Goal: Transaction & Acquisition: Purchase product/service

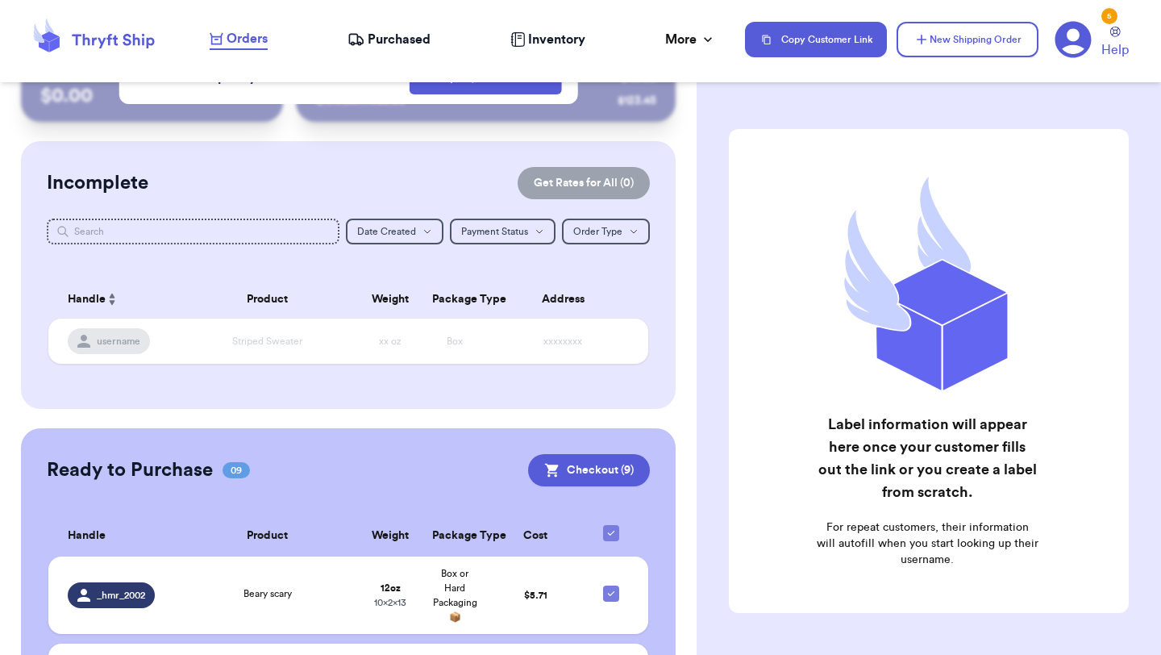
scroll to position [138, 0]
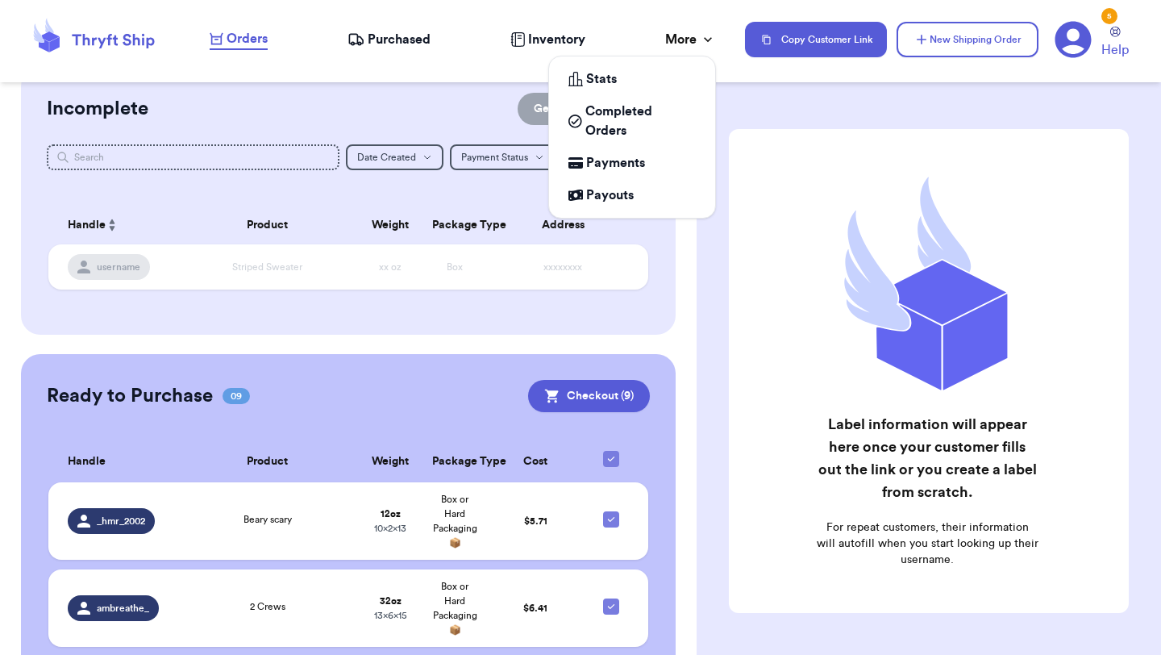
click at [669, 38] on div "More" at bounding box center [690, 39] width 51 height 19
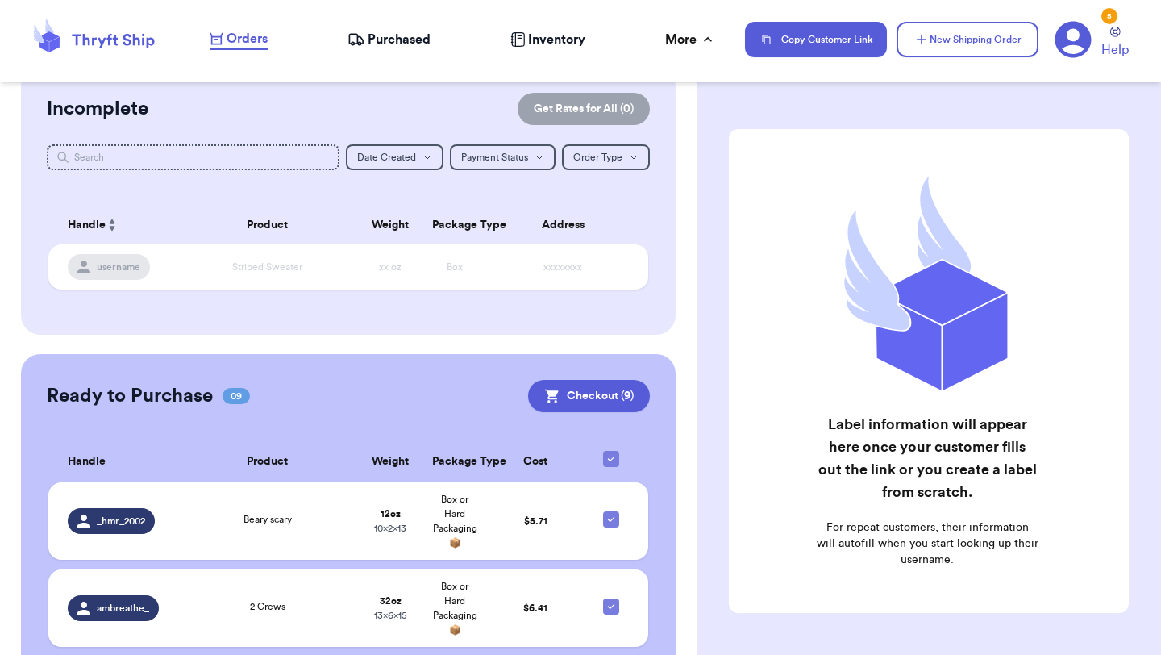
click at [1072, 36] on icon at bounding box center [1073, 39] width 37 height 37
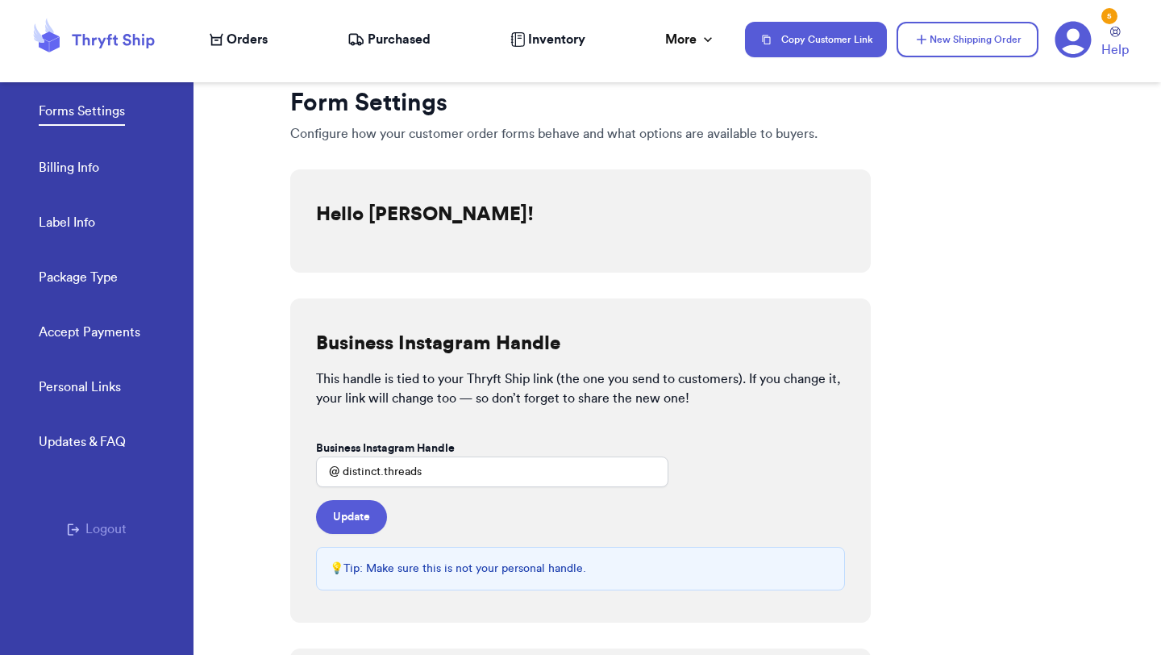
click at [65, 171] on link "Billing Info" at bounding box center [69, 169] width 60 height 23
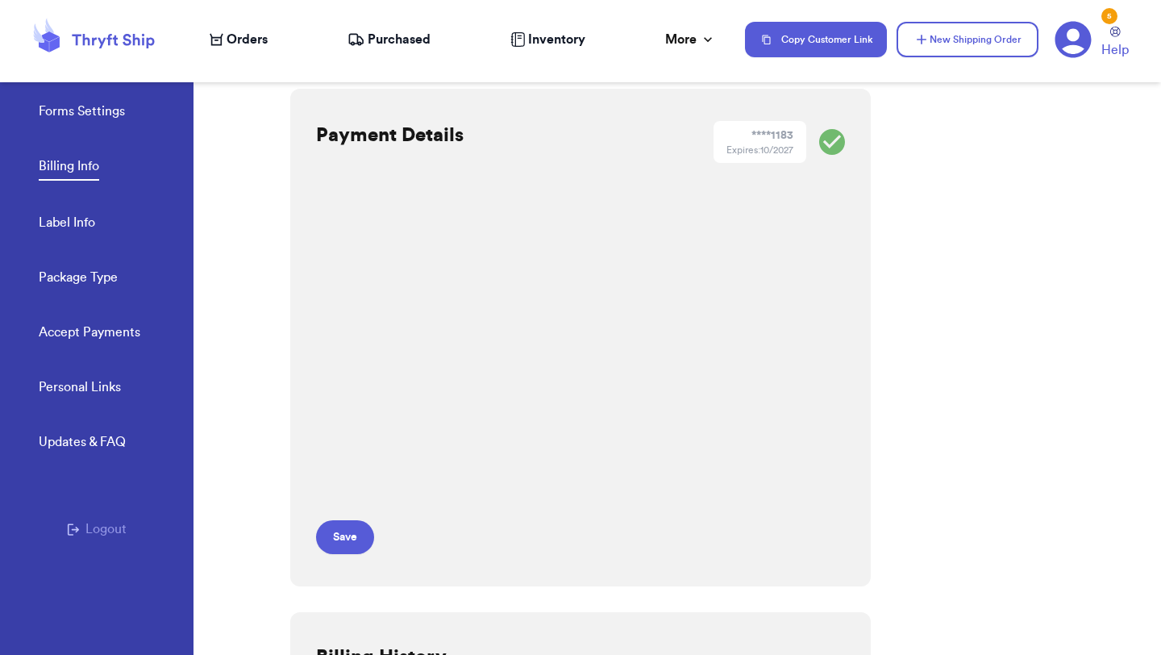
click at [124, 52] on icon at bounding box center [93, 40] width 129 height 44
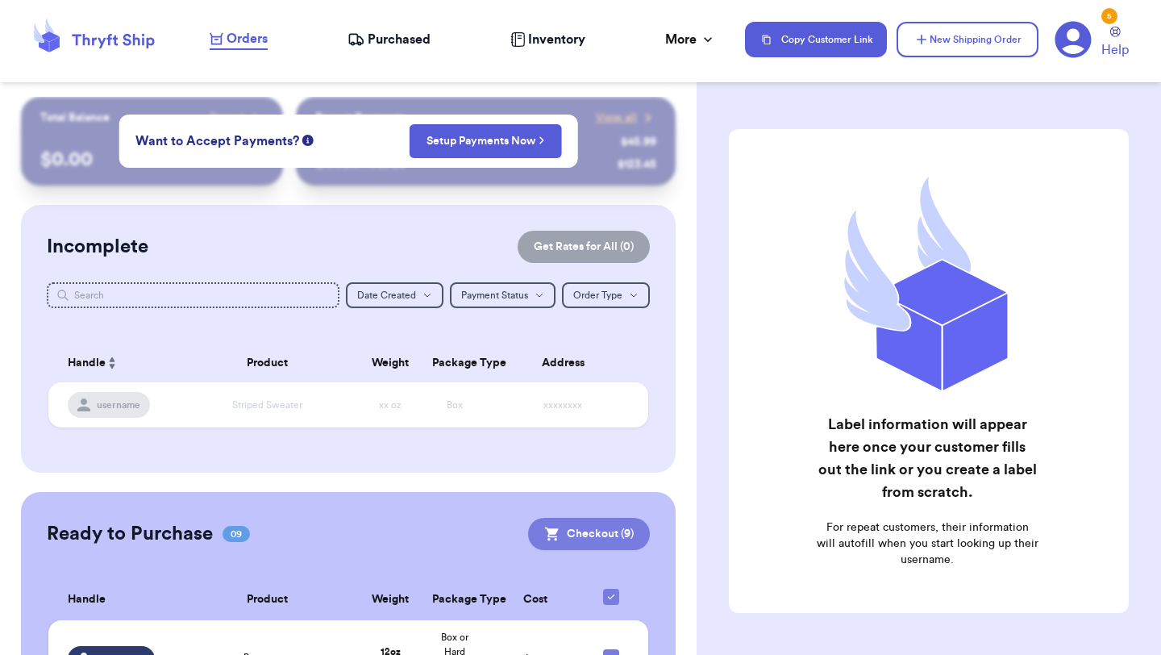
click at [610, 535] on button "Checkout ( 9 )" at bounding box center [589, 534] width 122 height 32
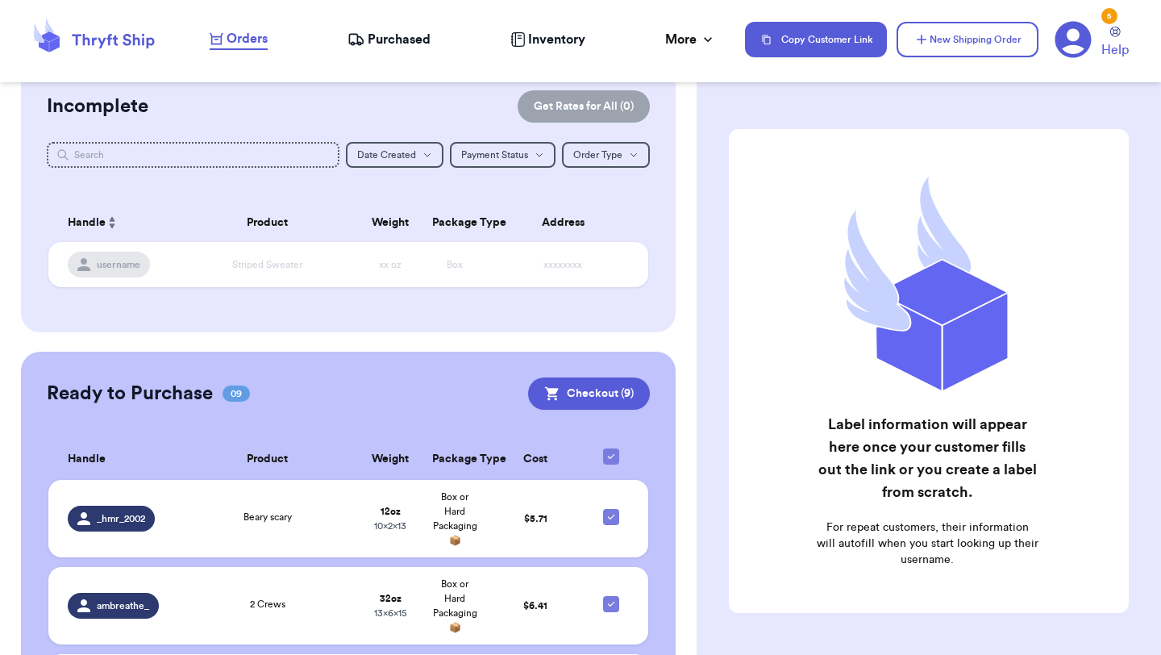
scroll to position [142, 0]
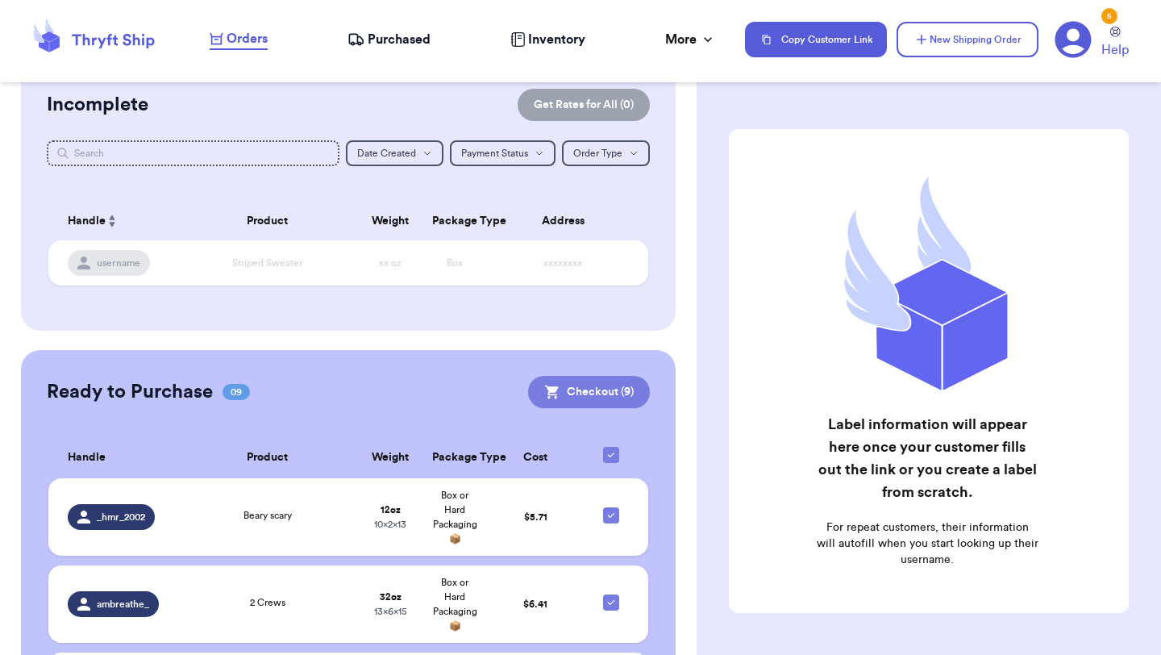
click at [565, 385] on button "Checkout ( 9 )" at bounding box center [589, 392] width 122 height 32
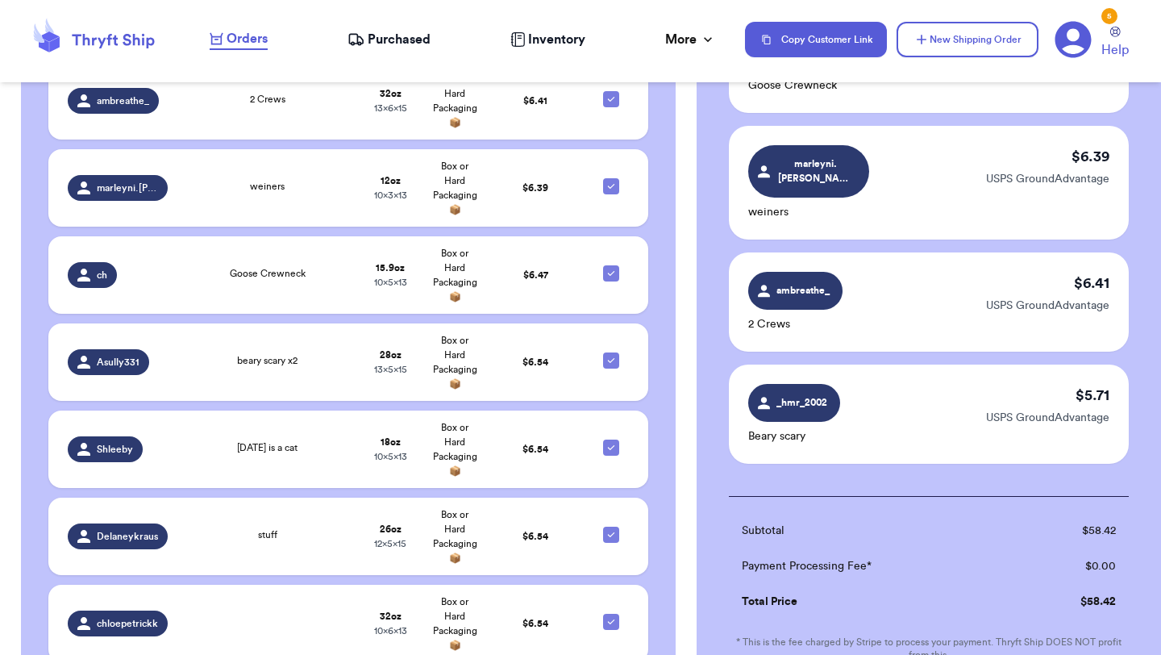
scroll to position [964, 0]
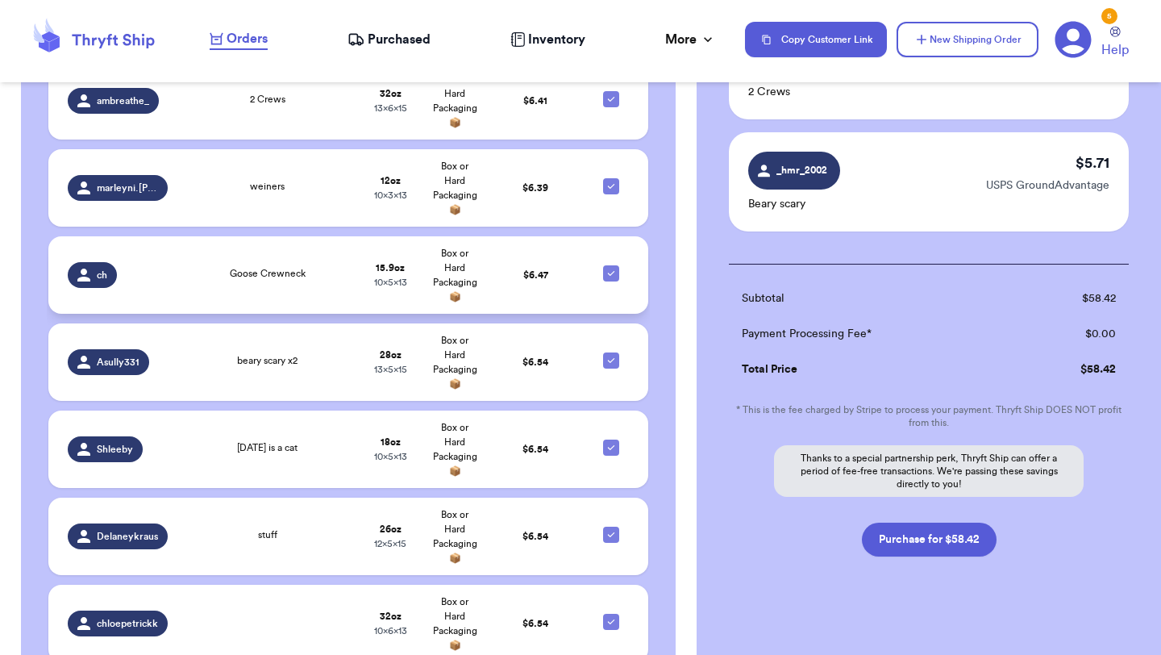
click at [166, 292] on td "ch" at bounding box center [112, 274] width 129 height 77
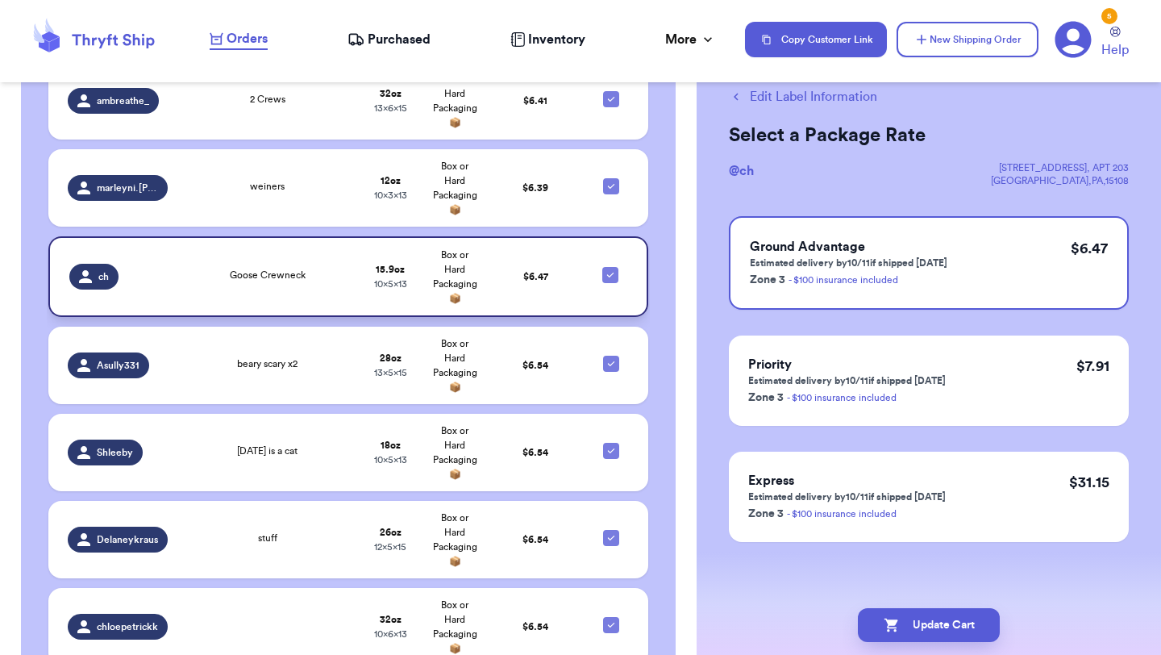
scroll to position [42, 0]
click at [736, 96] on icon "button" at bounding box center [736, 97] width 15 height 15
checkbox input "false"
checkbox input "true"
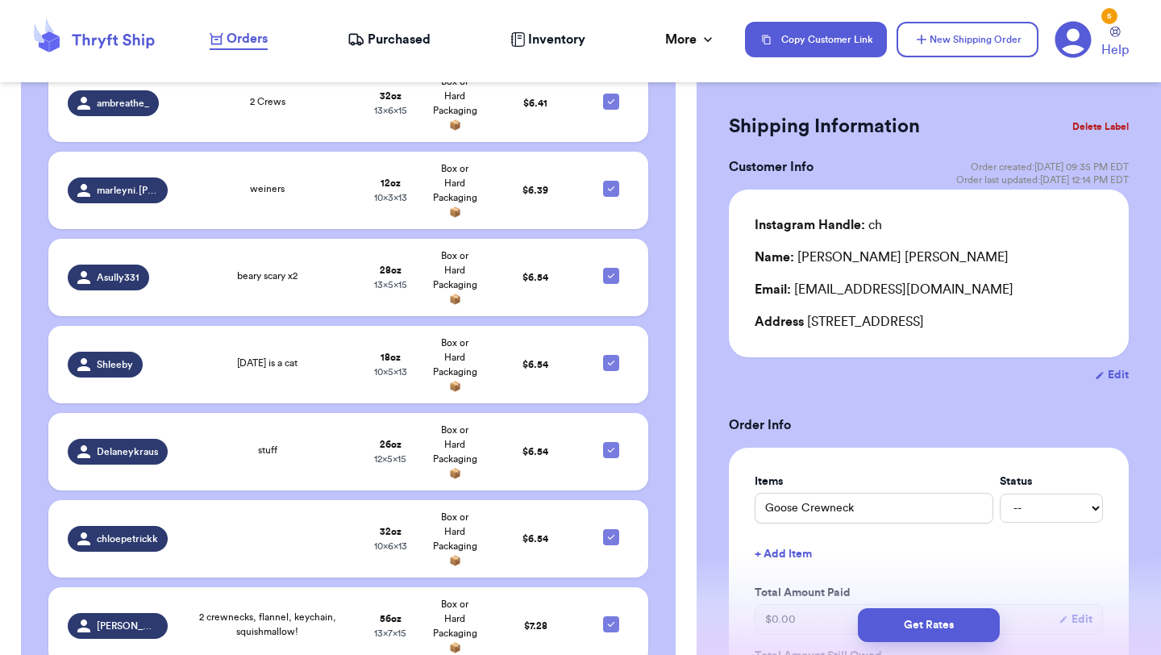
scroll to position [15, 0]
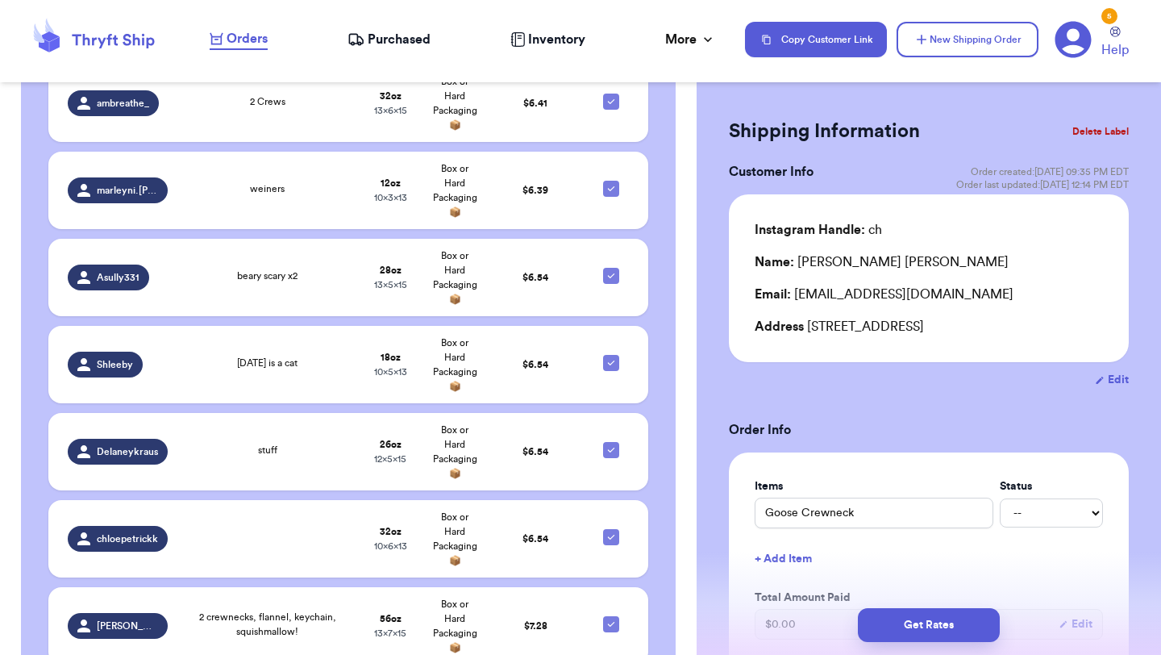
click at [1119, 374] on button "Edit" at bounding box center [1112, 380] width 34 height 16
select select "PA"
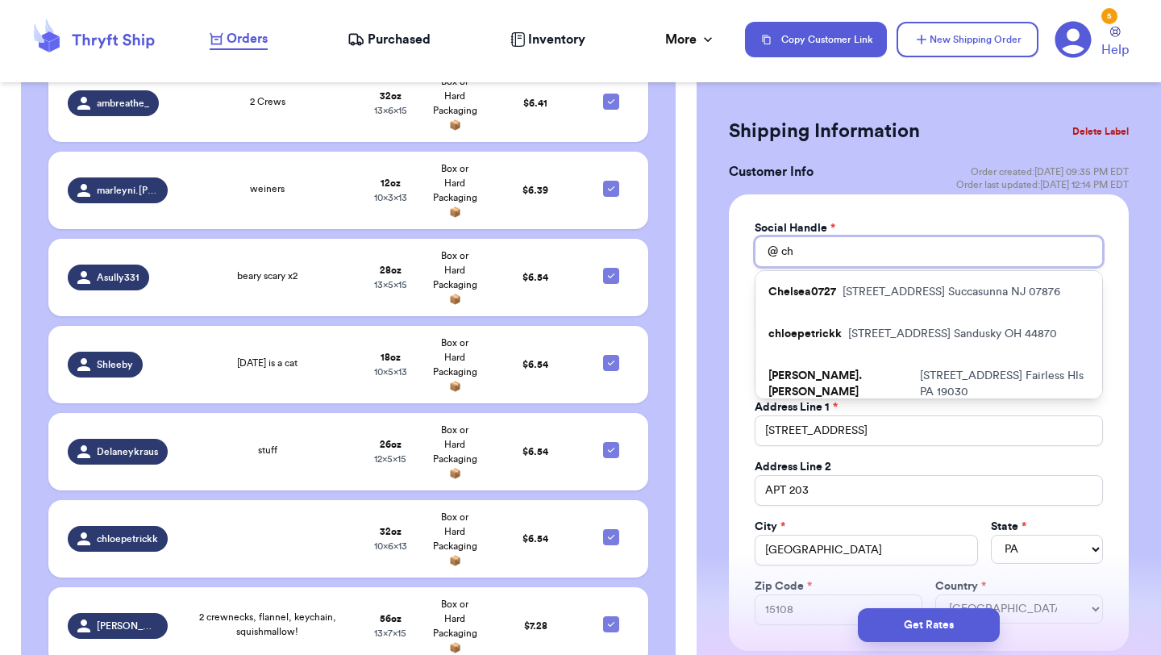
click at [795, 252] on input "ch" at bounding box center [929, 251] width 348 height 31
type input "c"
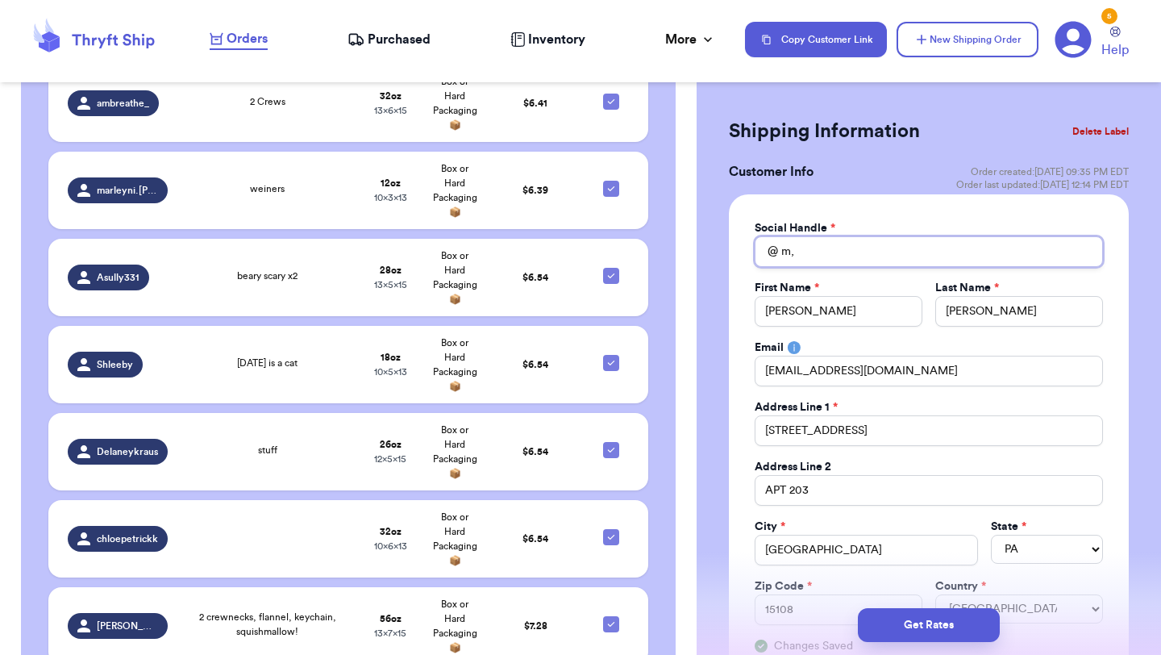
type input "m"
type input "[PERSON_NAME].mccarthy__"
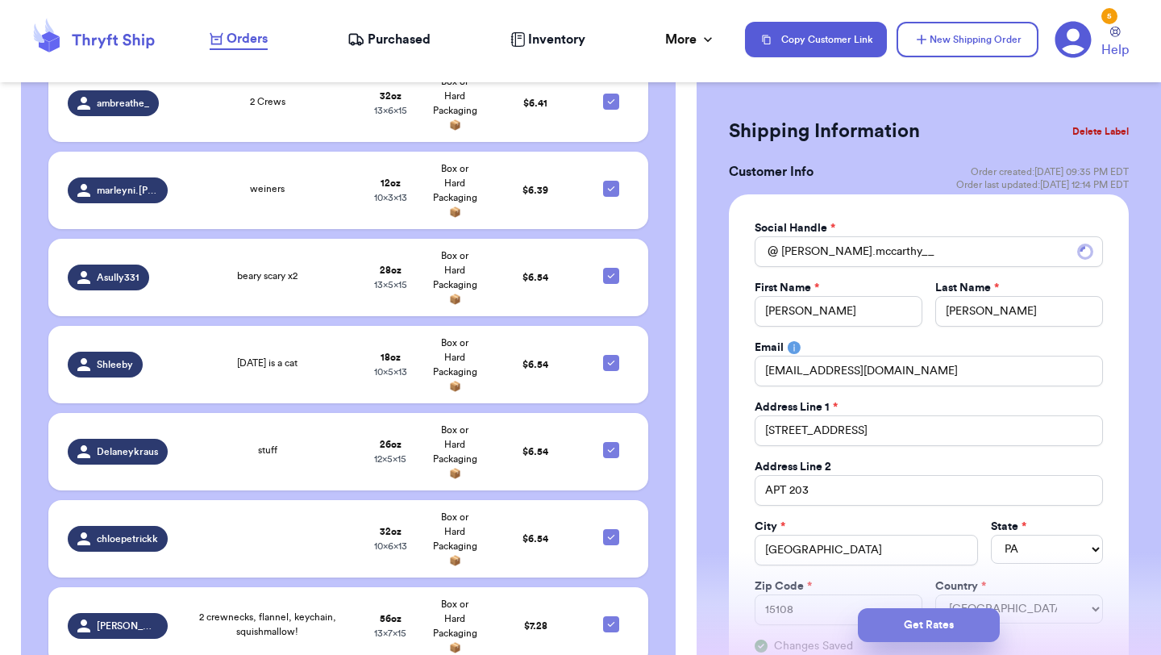
click at [906, 620] on button "Get Rates" at bounding box center [929, 625] width 142 height 34
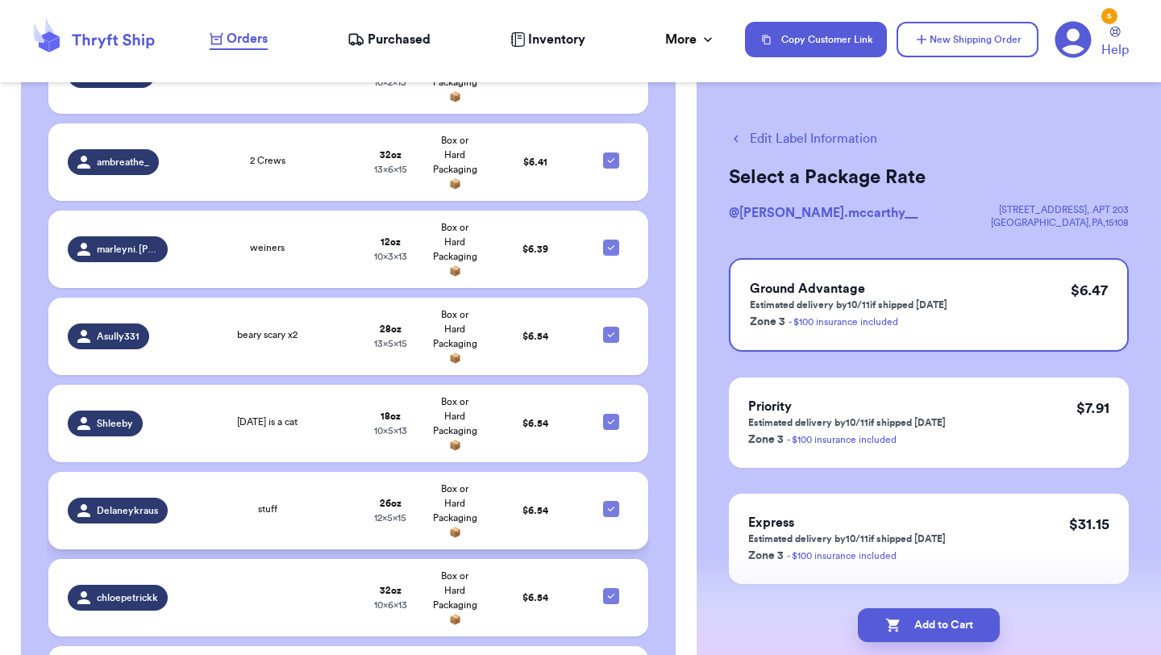
scroll to position [751, 0]
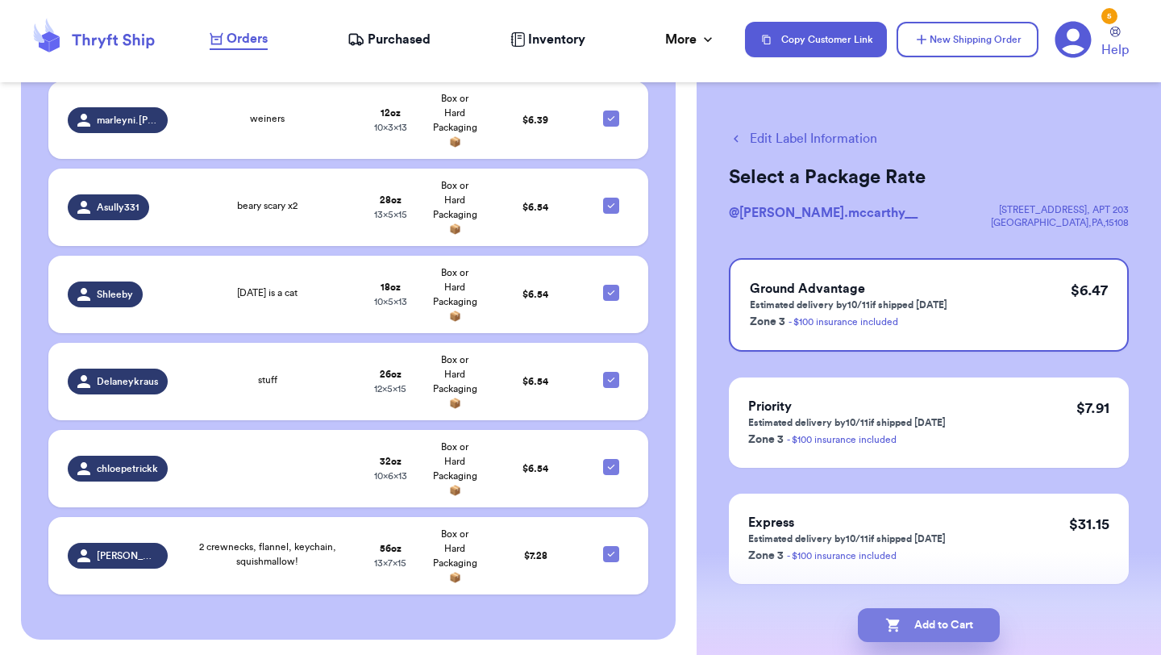
click at [944, 640] on button "Add to Cart" at bounding box center [929, 625] width 142 height 34
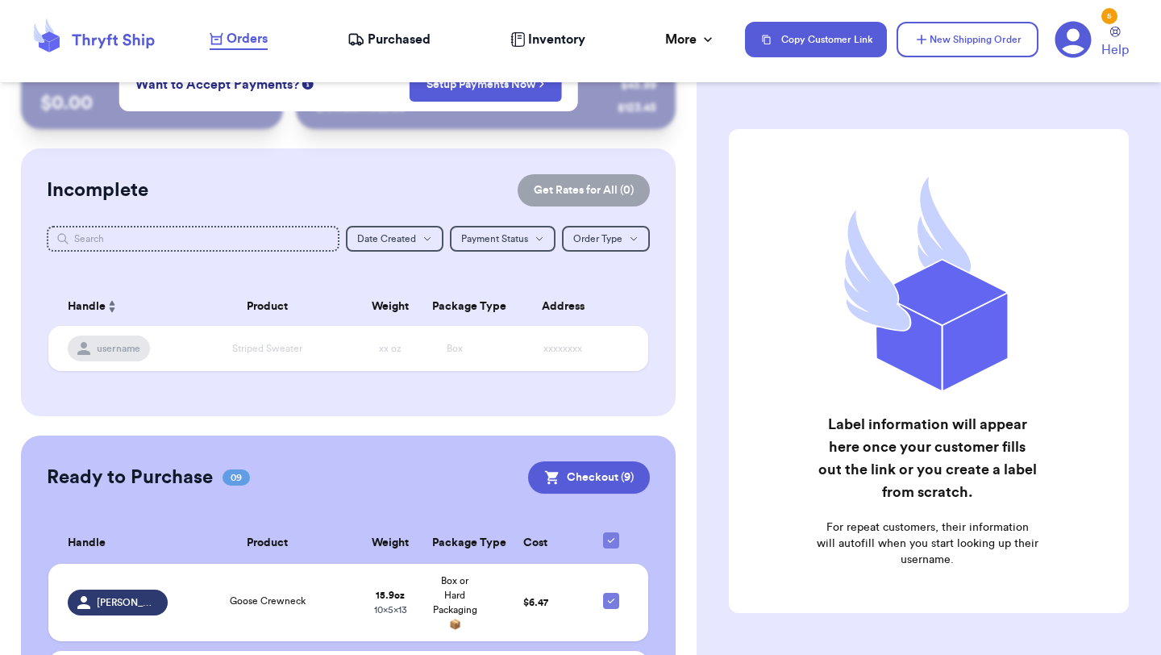
scroll to position [0, 0]
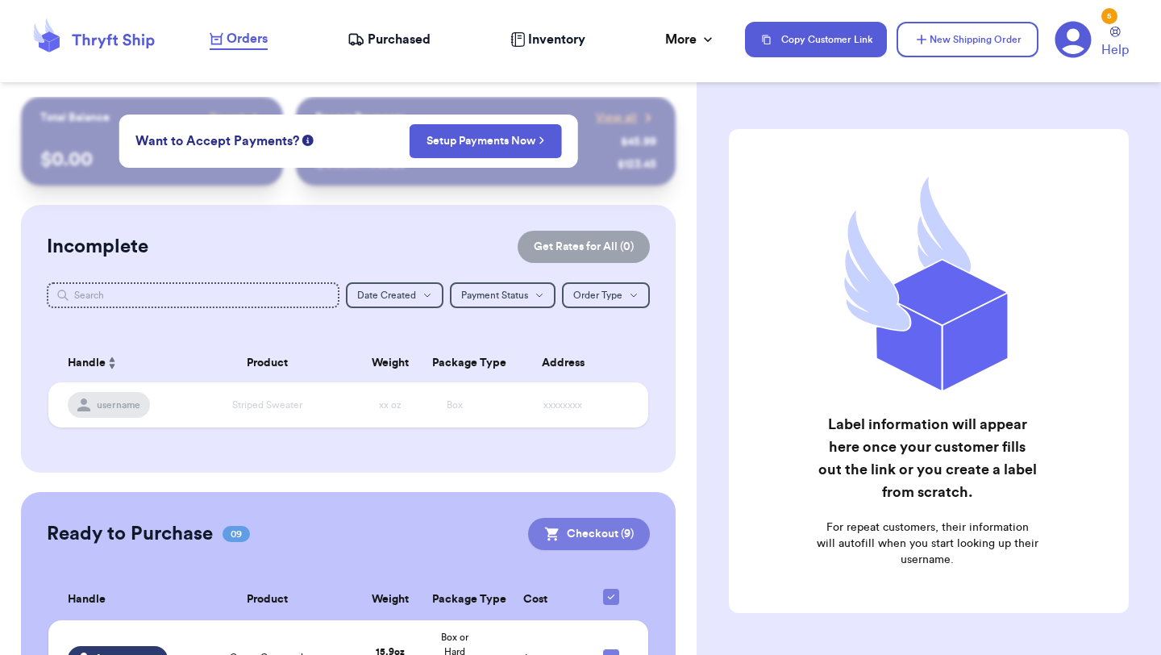
click at [626, 527] on button "Checkout ( 9 )" at bounding box center [589, 534] width 122 height 32
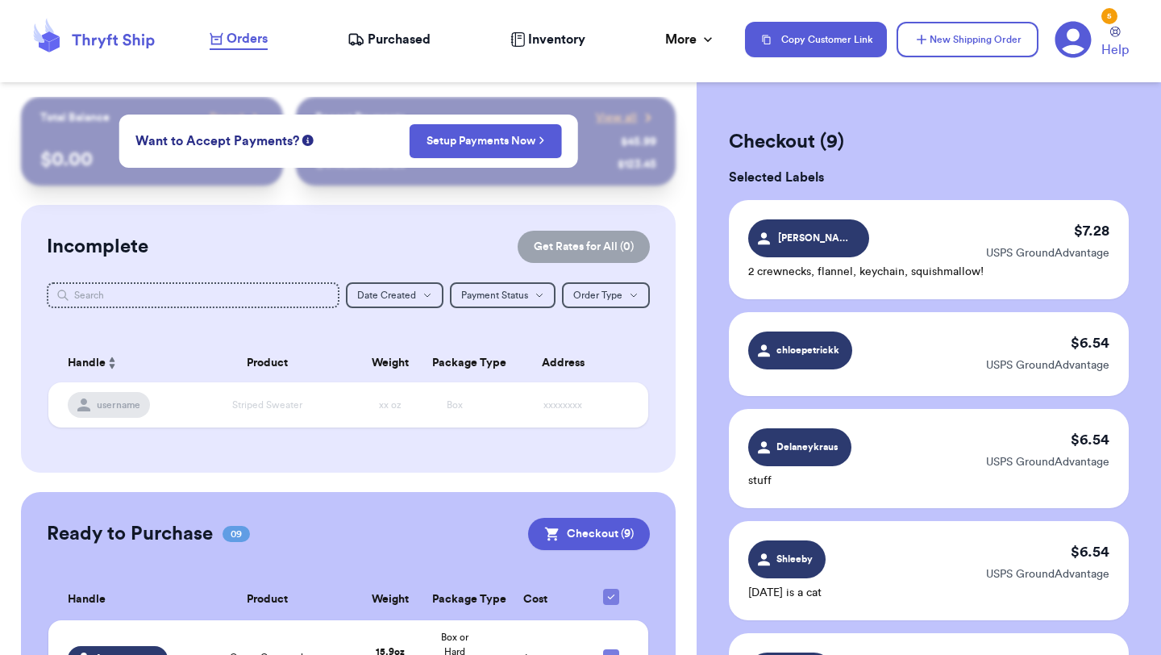
scroll to position [890, 0]
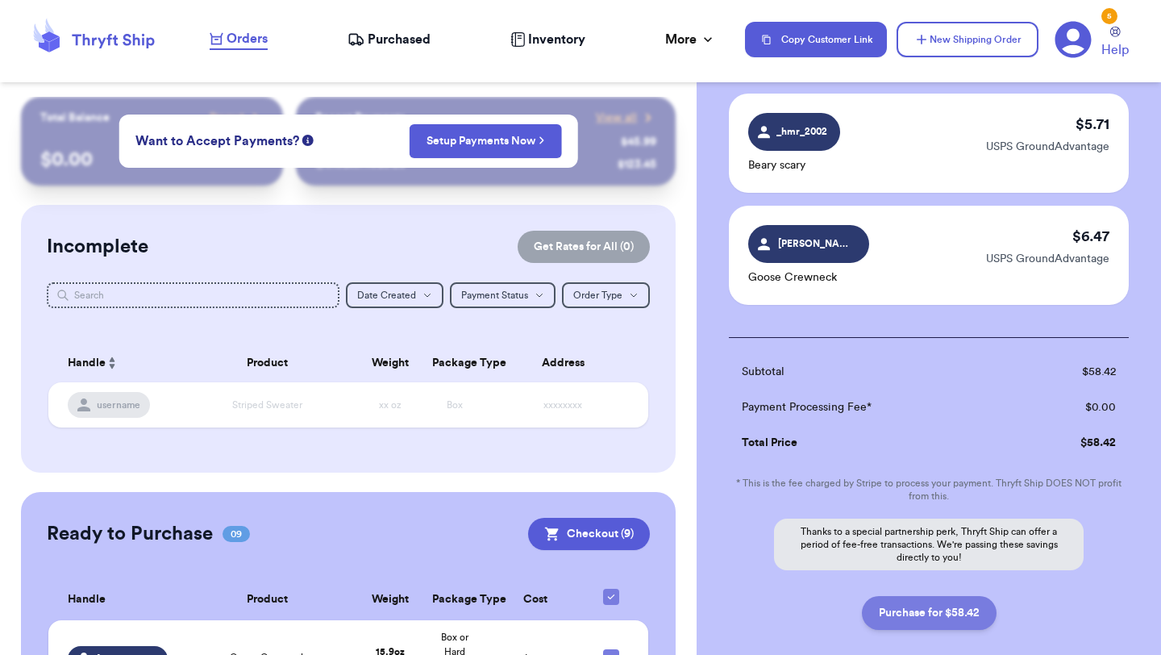
click at [946, 596] on button "Purchase for $58.42" at bounding box center [929, 613] width 135 height 34
checkbox input "true"
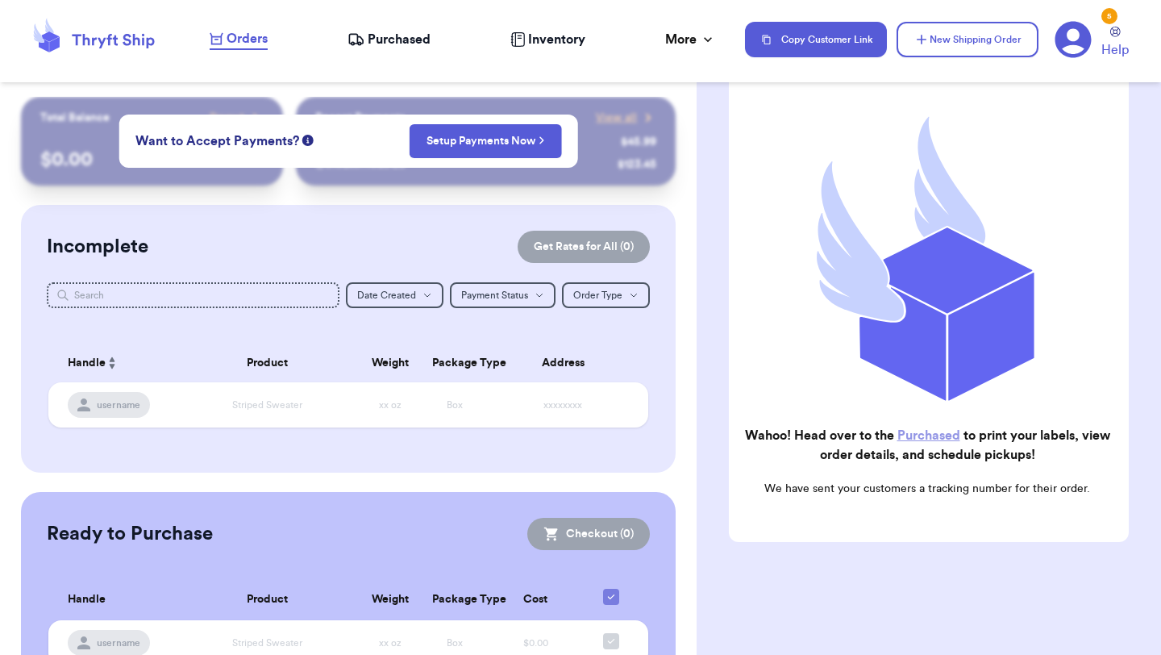
scroll to position [73, 0]
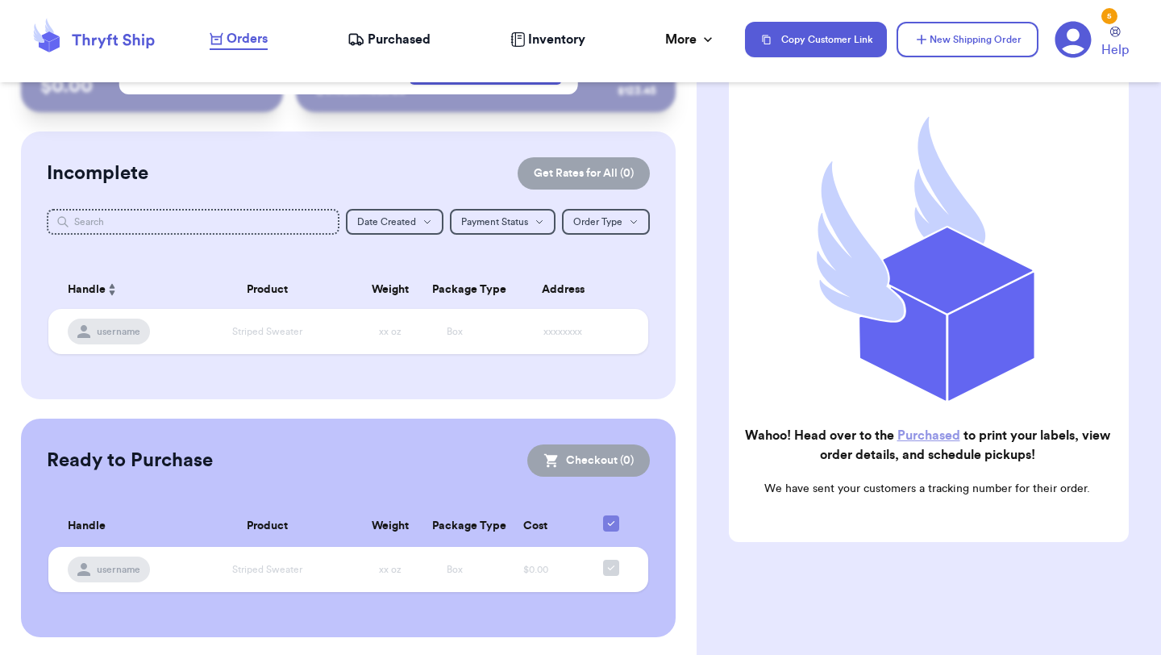
click at [342, 33] on div "Orders Purchased Inventory More Stats Completed Orders Payments Payouts" at bounding box center [469, 39] width 519 height 21
click at [404, 50] on nav "Orders Purchased Inventory More Stats Completed Orders Payments Payouts Copy Cu…" at bounding box center [678, 39] width 968 height 53
click at [404, 24] on nav "Orders Purchased Inventory More Stats Completed Orders Payments Payouts Copy Cu…" at bounding box center [678, 39] width 968 height 53
click at [405, 40] on span "Purchased" at bounding box center [399, 39] width 63 height 19
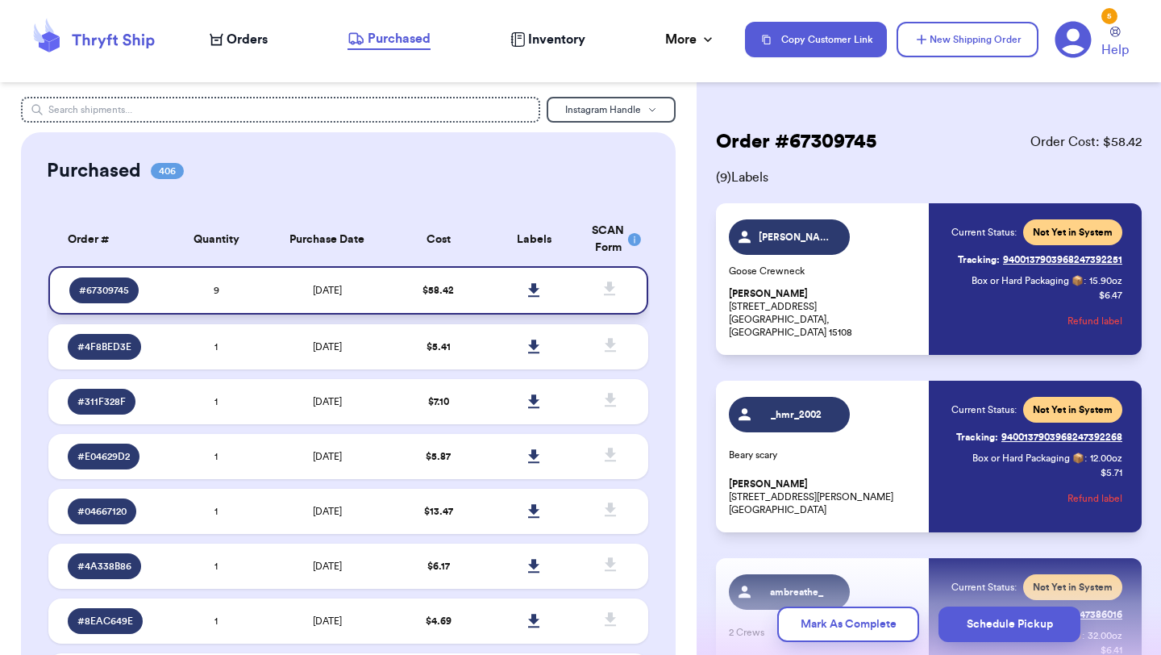
click at [533, 286] on icon at bounding box center [533, 290] width 11 height 14
